Goal: Information Seeking & Learning: Check status

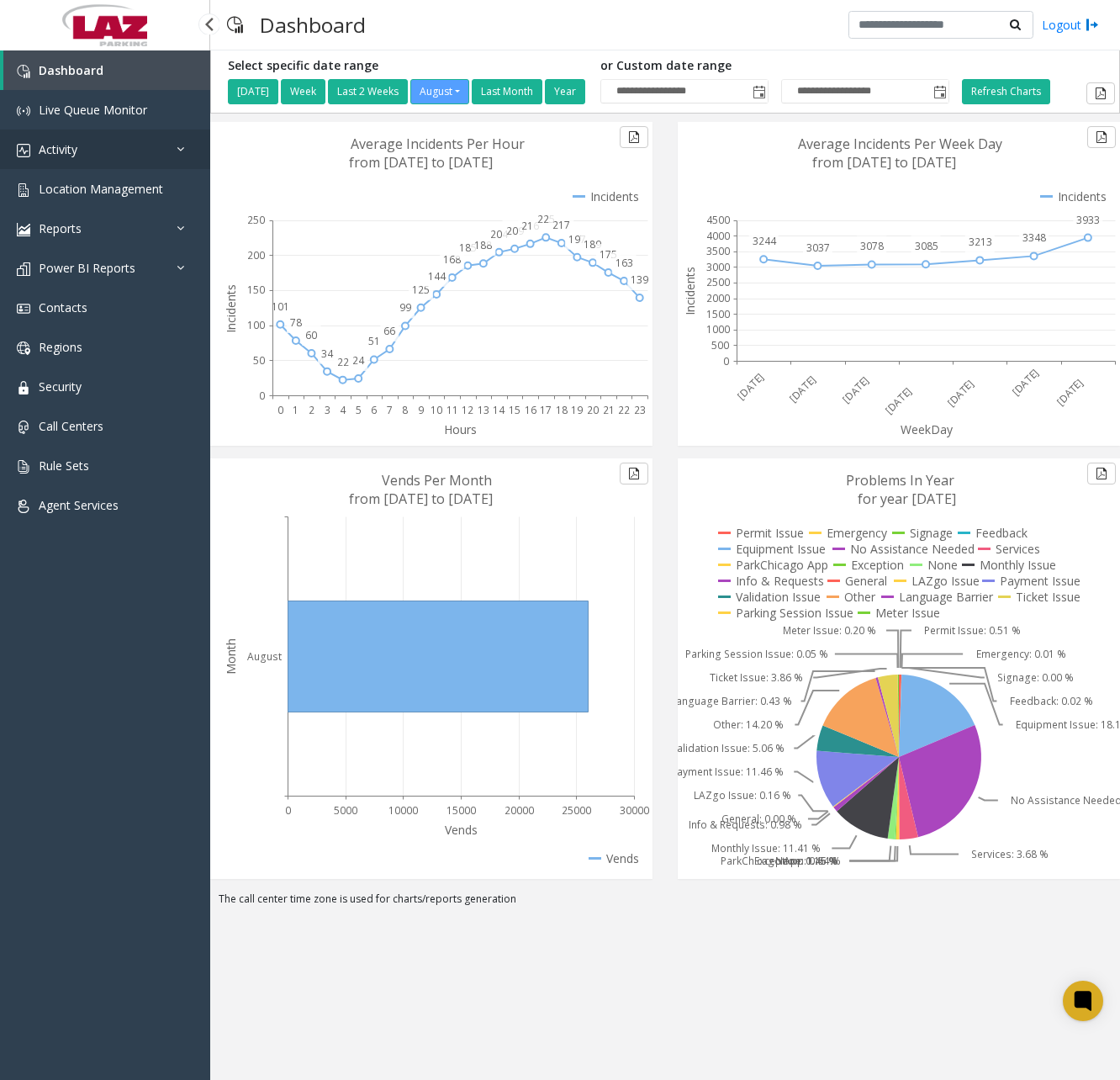
click at [133, 151] on link "Activity" at bounding box center [105, 149] width 210 height 39
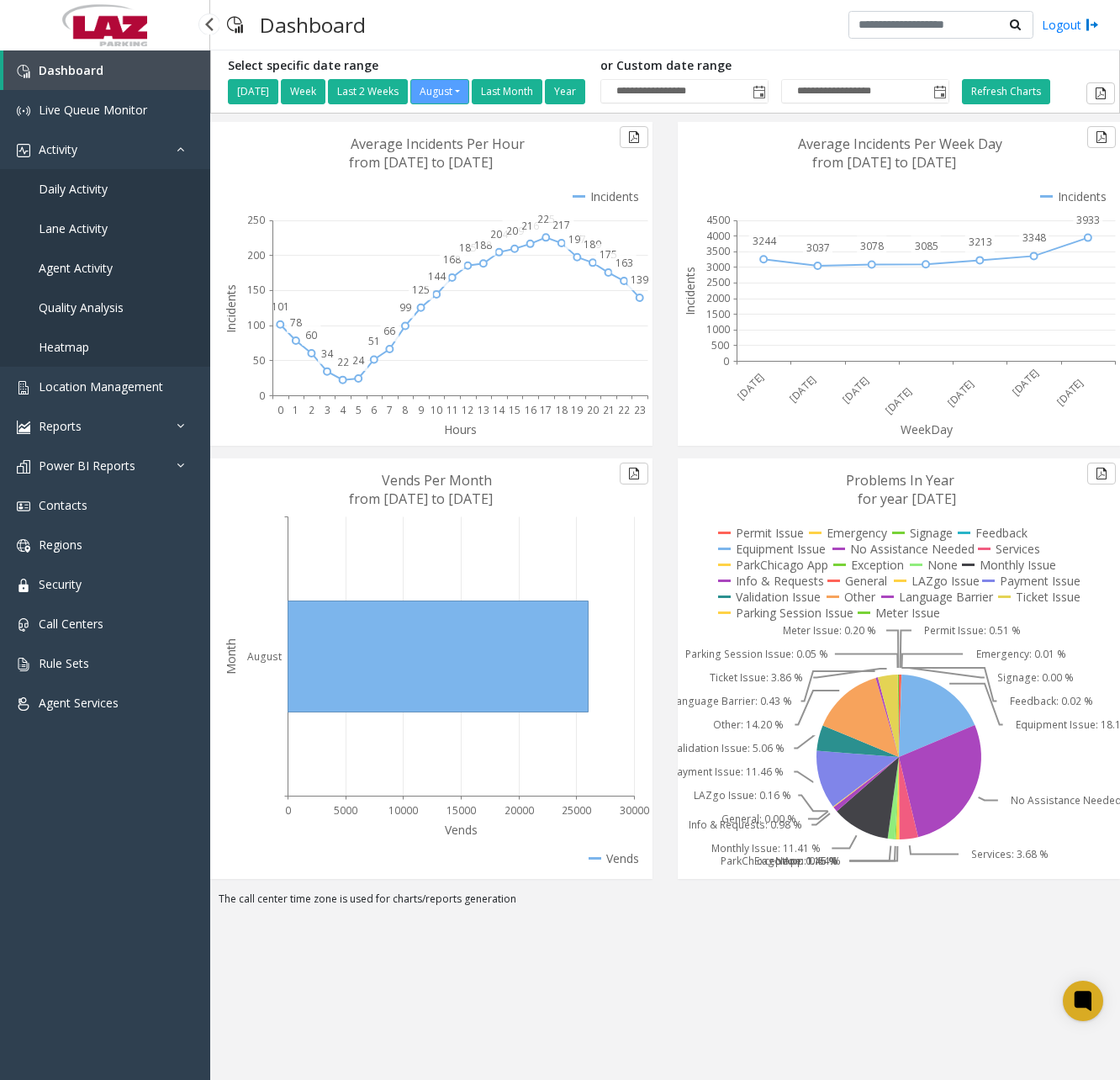
click at [85, 183] on span "Daily Activity" at bounding box center [73, 188] width 69 height 16
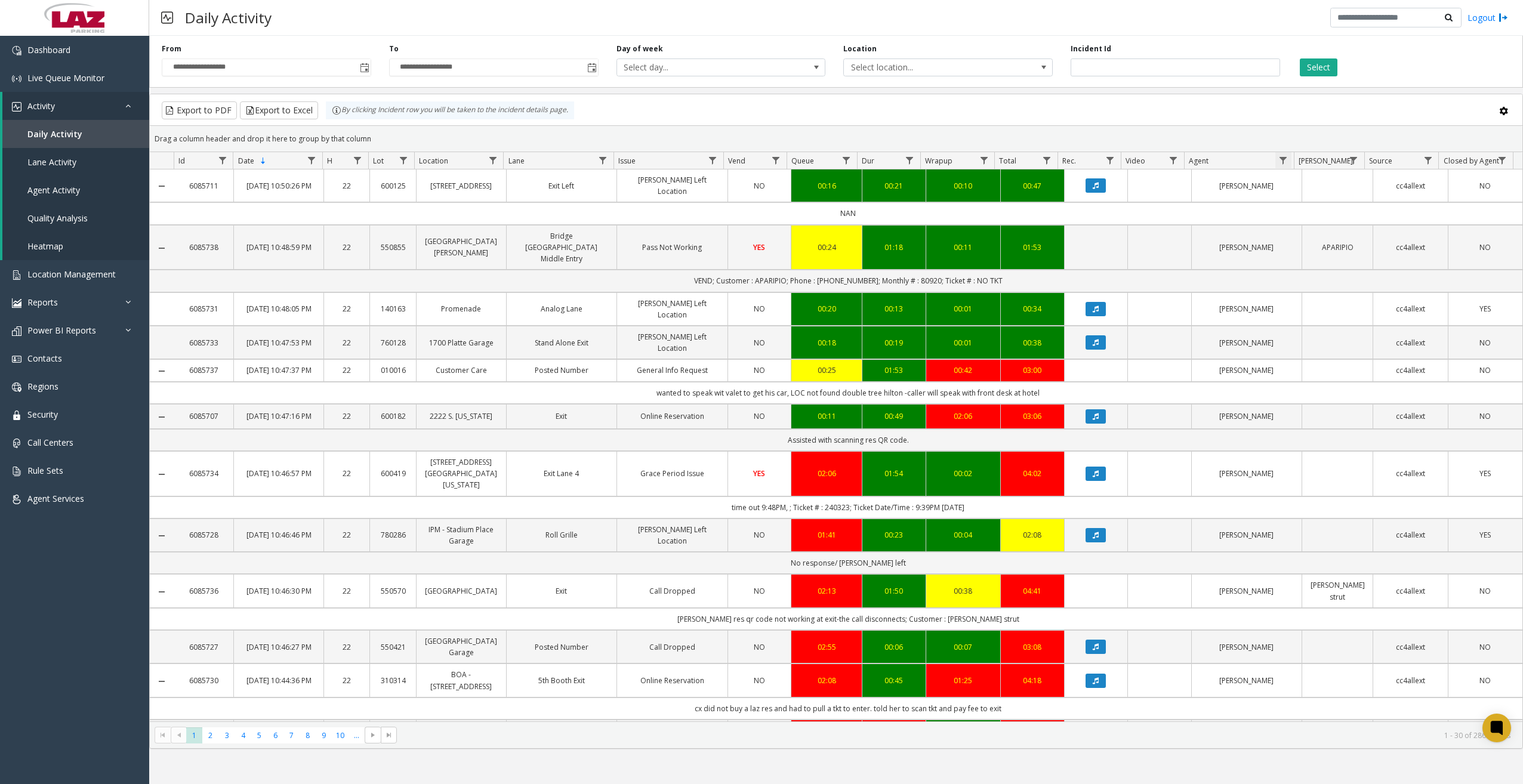
click at [794, 163] on span "Data table" at bounding box center [1283, 160] width 9 height 9
click at [794, 211] on input "Agent Filter" at bounding box center [1335, 211] width 101 height 20
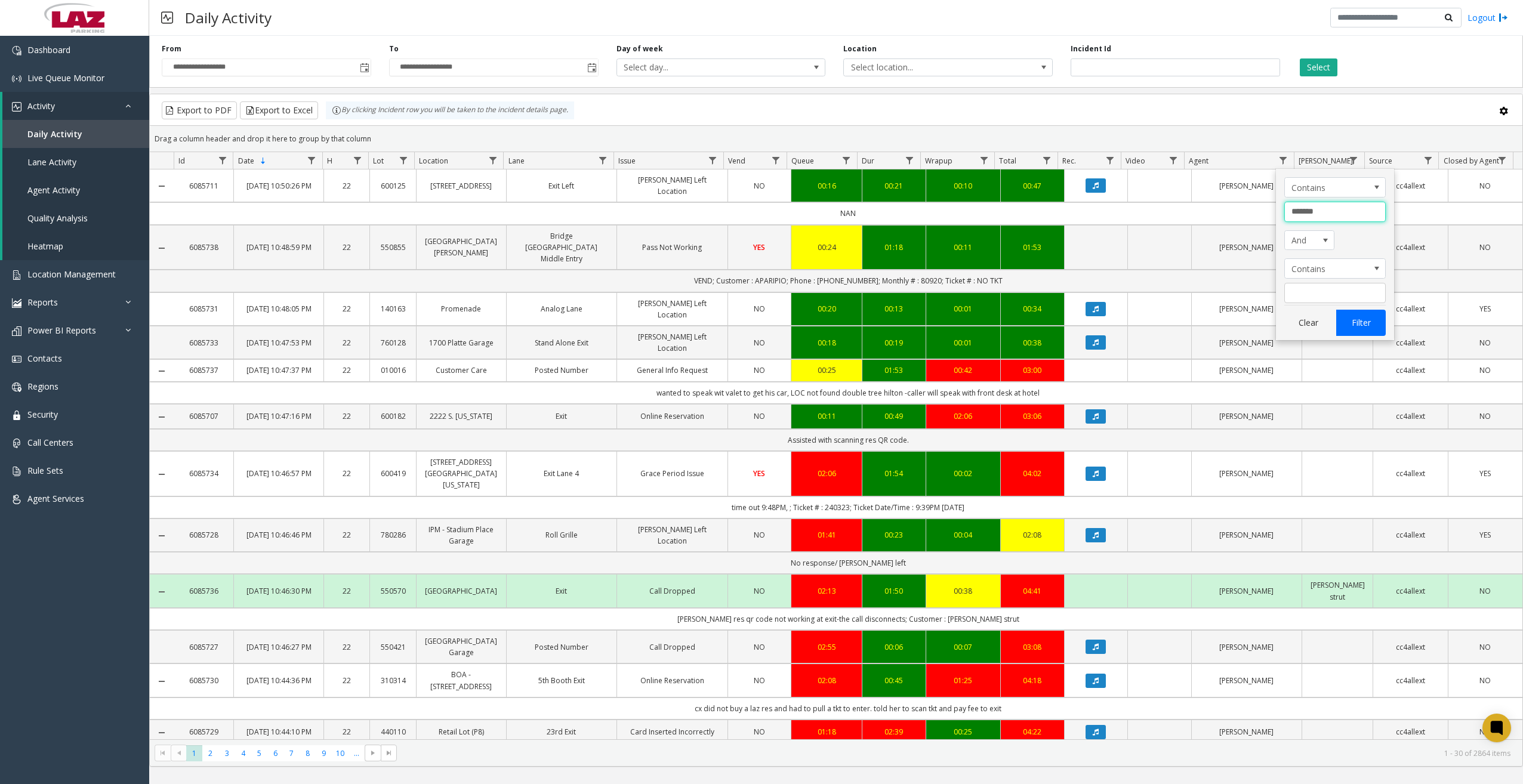
type input "*******"
click at [794, 321] on button "Filter" at bounding box center [1361, 323] width 49 height 26
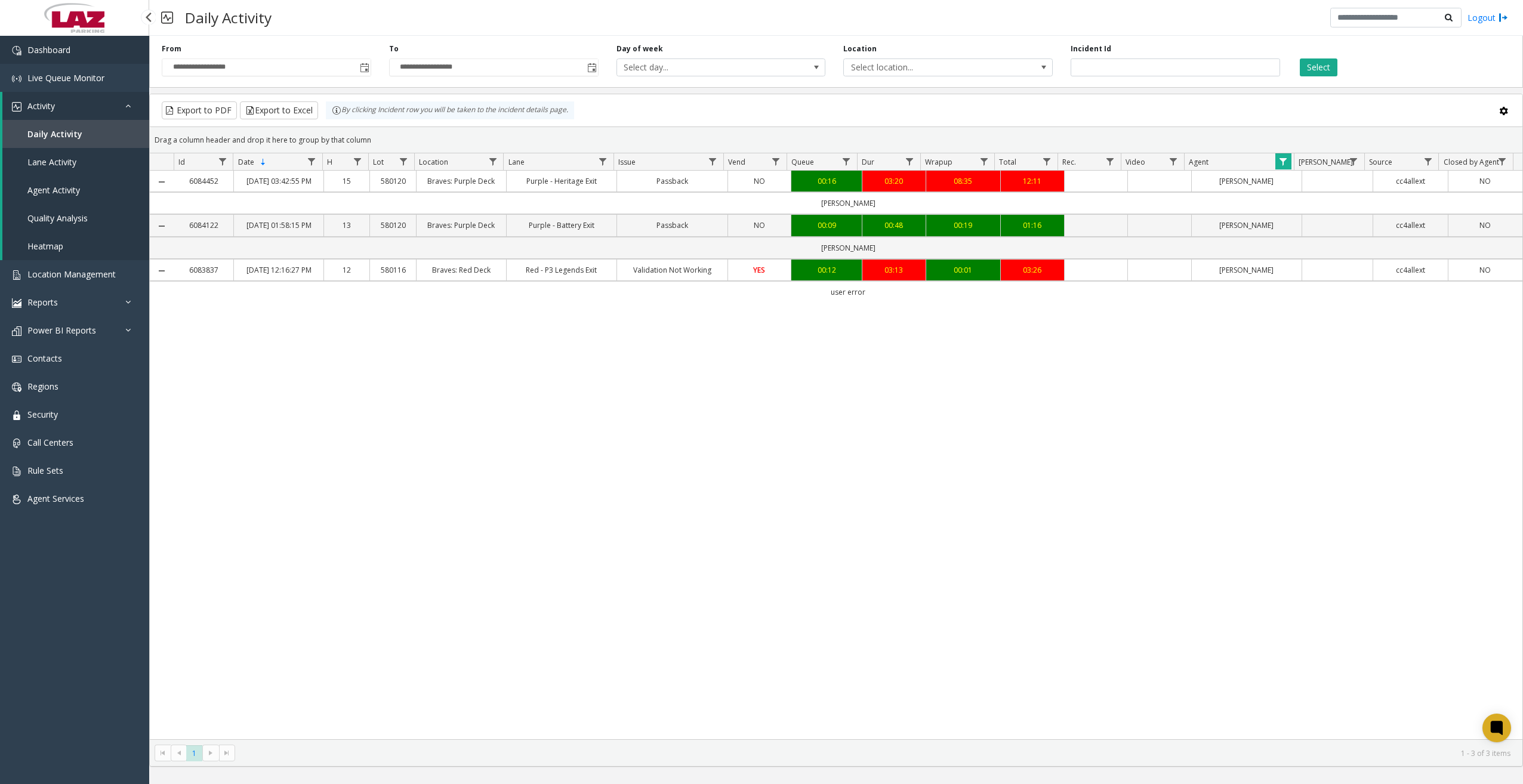
click at [90, 47] on link "Dashboard" at bounding box center [75, 50] width 149 height 28
